Goal: Task Accomplishment & Management: Manage account settings

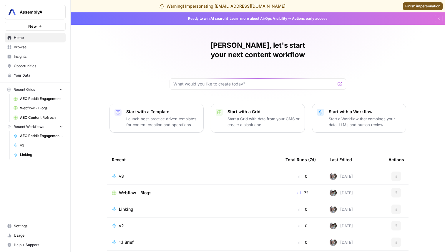
click at [34, 74] on span "Your Data" at bounding box center [38, 75] width 49 height 5
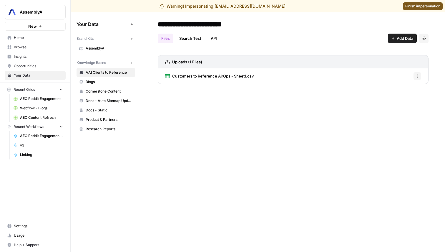
click at [20, 223] on link "Settings" at bounding box center [35, 225] width 61 height 9
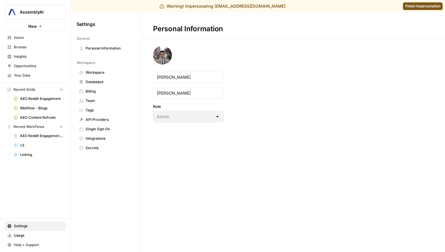
click at [115, 102] on span "Team" at bounding box center [109, 100] width 47 height 5
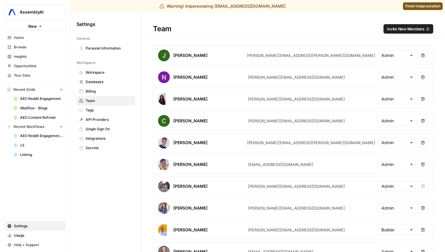
click at [405, 33] on button "Invite New Members" at bounding box center [409, 28] width 50 height 9
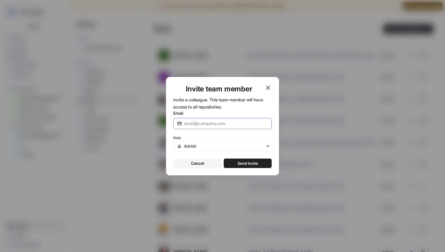
click at [211, 125] on input "Email" at bounding box center [226, 123] width 84 height 6
type input "[PERSON_NAME][EMAIL_ADDRESS][DOMAIN_NAME]"
click at [246, 162] on span "Send invite" at bounding box center [248, 163] width 21 height 6
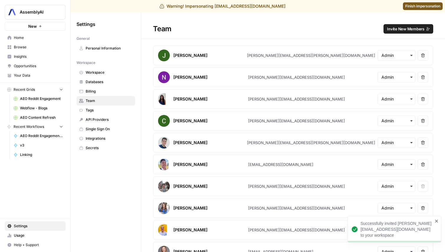
click at [424, 5] on span "Finish impersonation" at bounding box center [423, 6] width 35 height 5
